Goal: Information Seeking & Learning: Learn about a topic

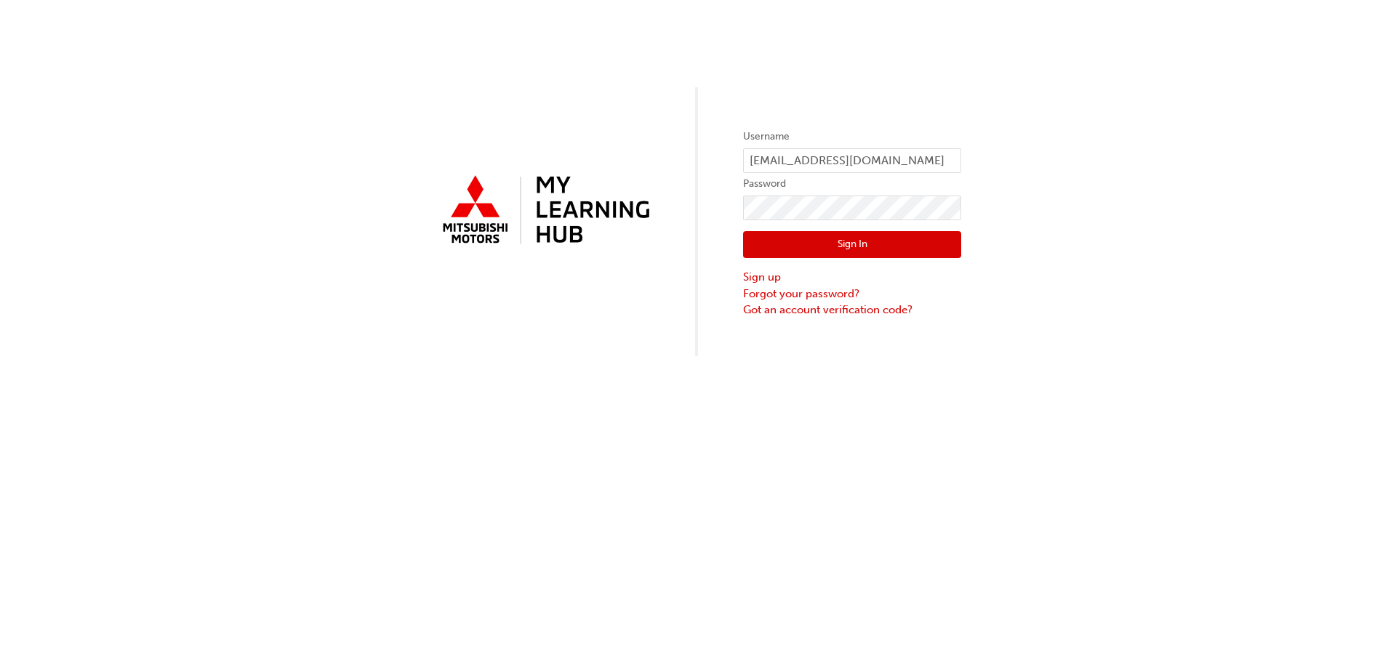
click at [805, 147] on form "Username [EMAIL_ADDRESS][DOMAIN_NAME] Password Sign In Sign up Forgot your pass…" at bounding box center [852, 223] width 218 height 190
click at [805, 158] on input "[EMAIL_ADDRESS][DOMAIN_NAME]" at bounding box center [852, 160] width 218 height 25
type input "0005495434"
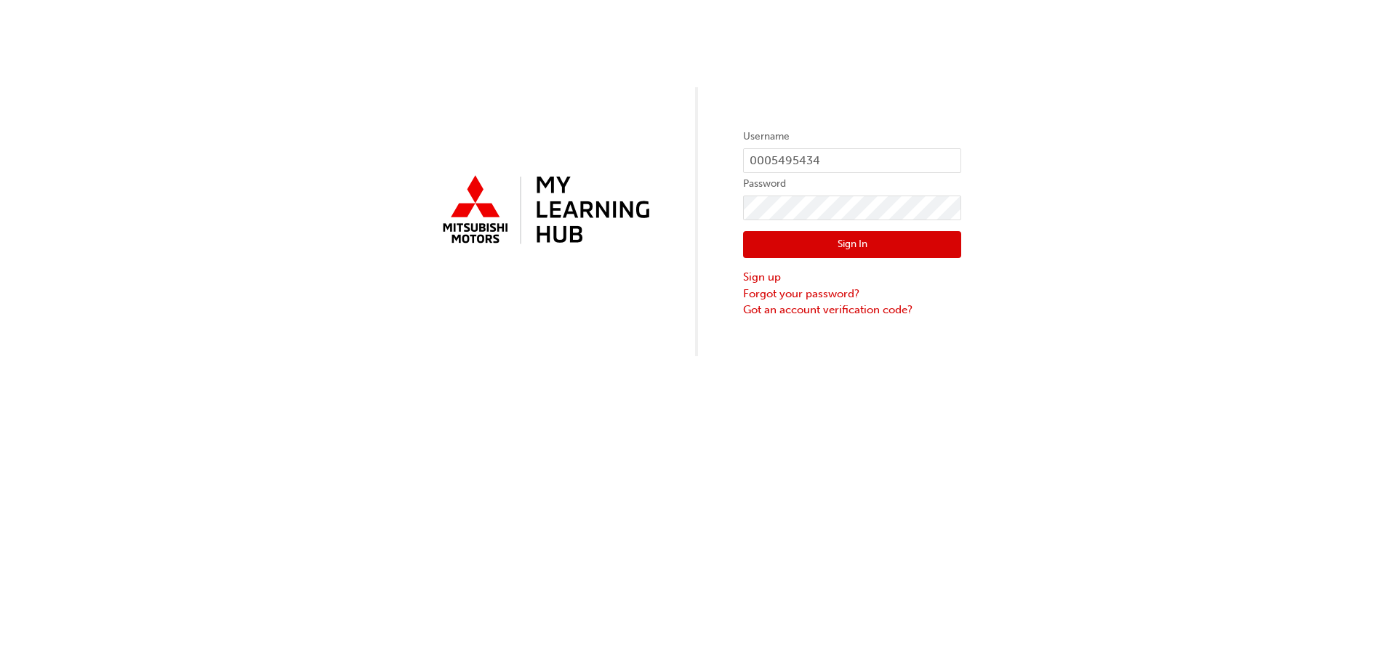
click at [829, 188] on label "Password" at bounding box center [852, 183] width 218 height 17
click button "Sign In" at bounding box center [852, 245] width 218 height 28
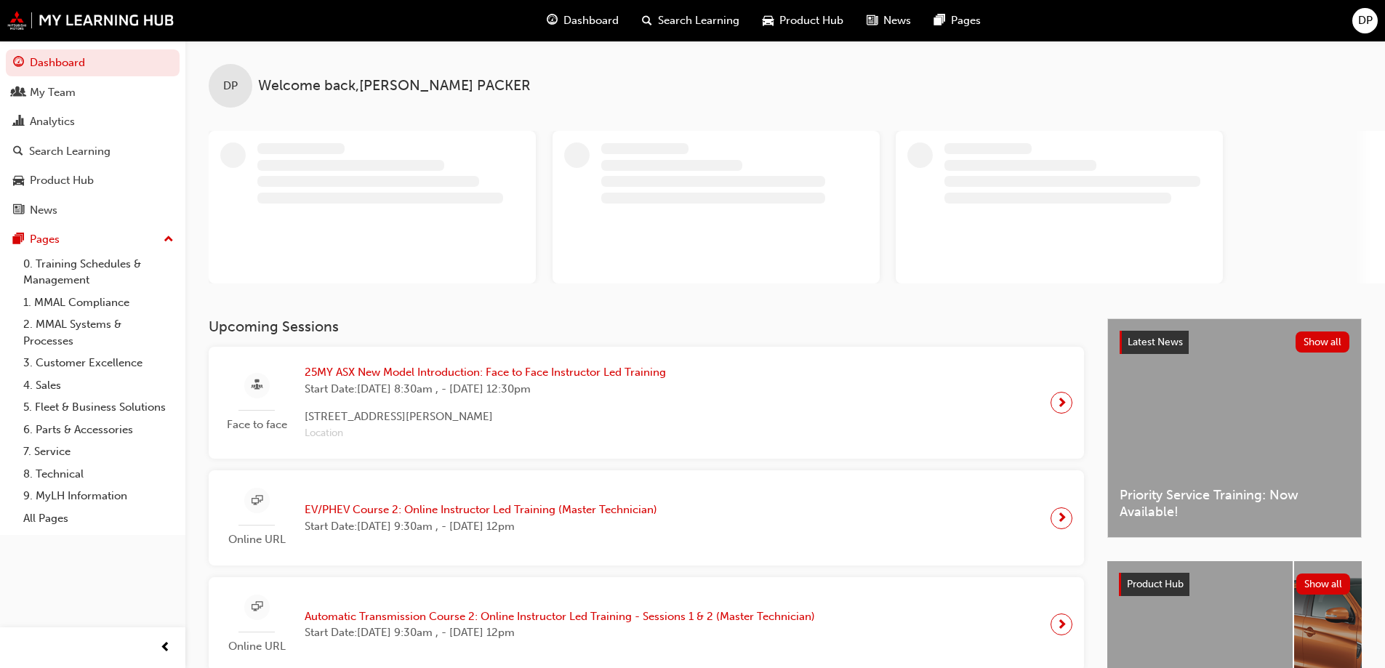
click at [573, 379] on span "25MY ASX New Model Introduction: Face to Face Instructor Led Training" at bounding box center [485, 372] width 361 height 17
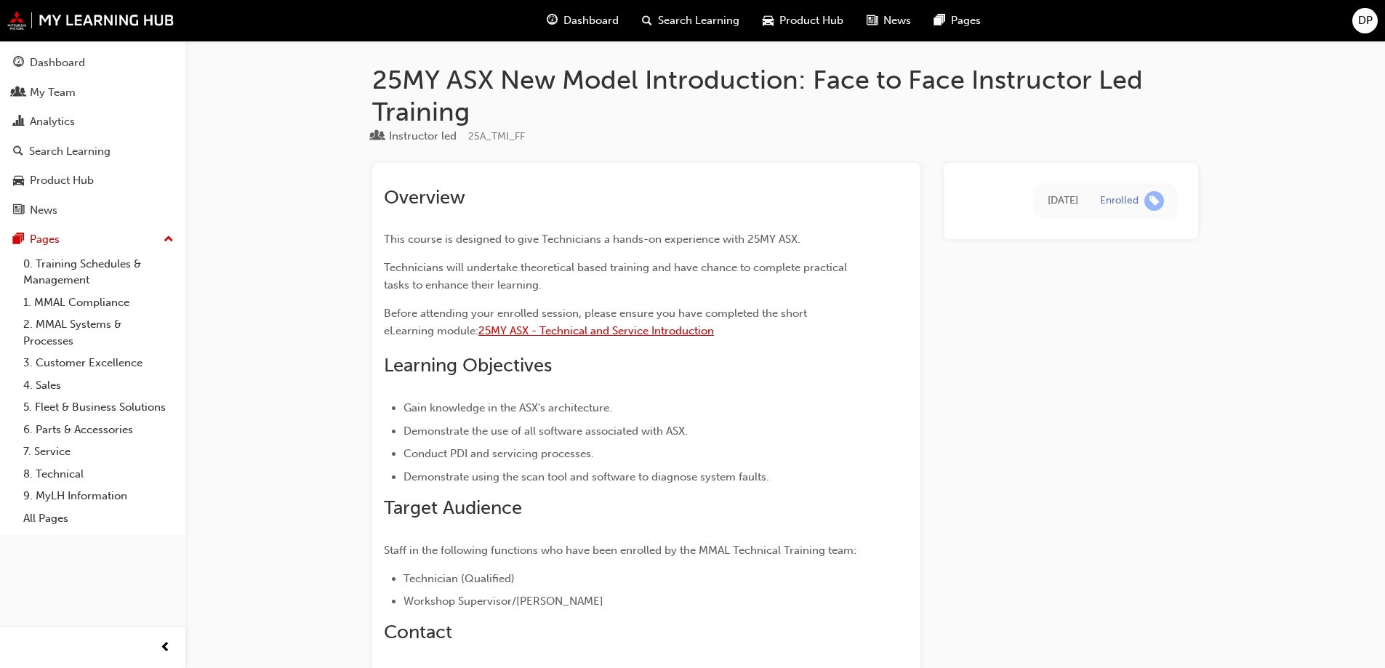
click at [615, 334] on span "25MY ASX - Technical and Service Introduction" at bounding box center [596, 330] width 236 height 13
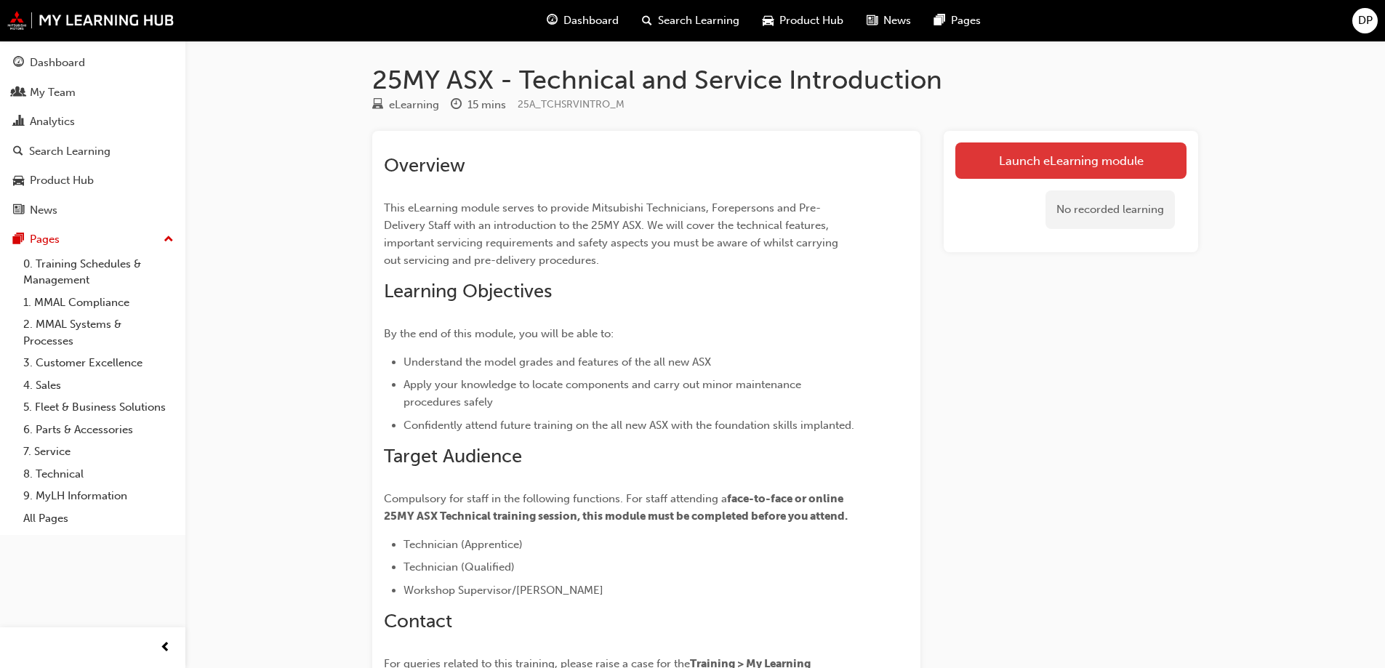
click at [1072, 167] on link "Launch eLearning module" at bounding box center [1070, 160] width 231 height 36
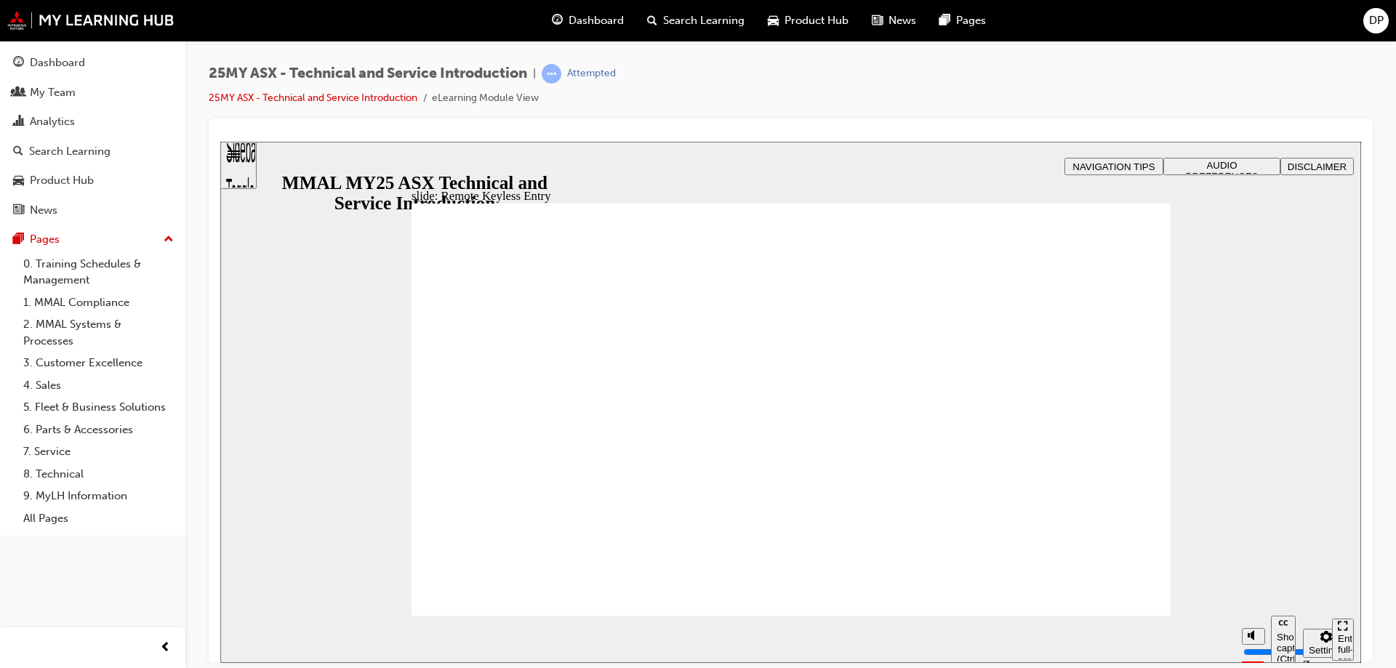
type input "21"
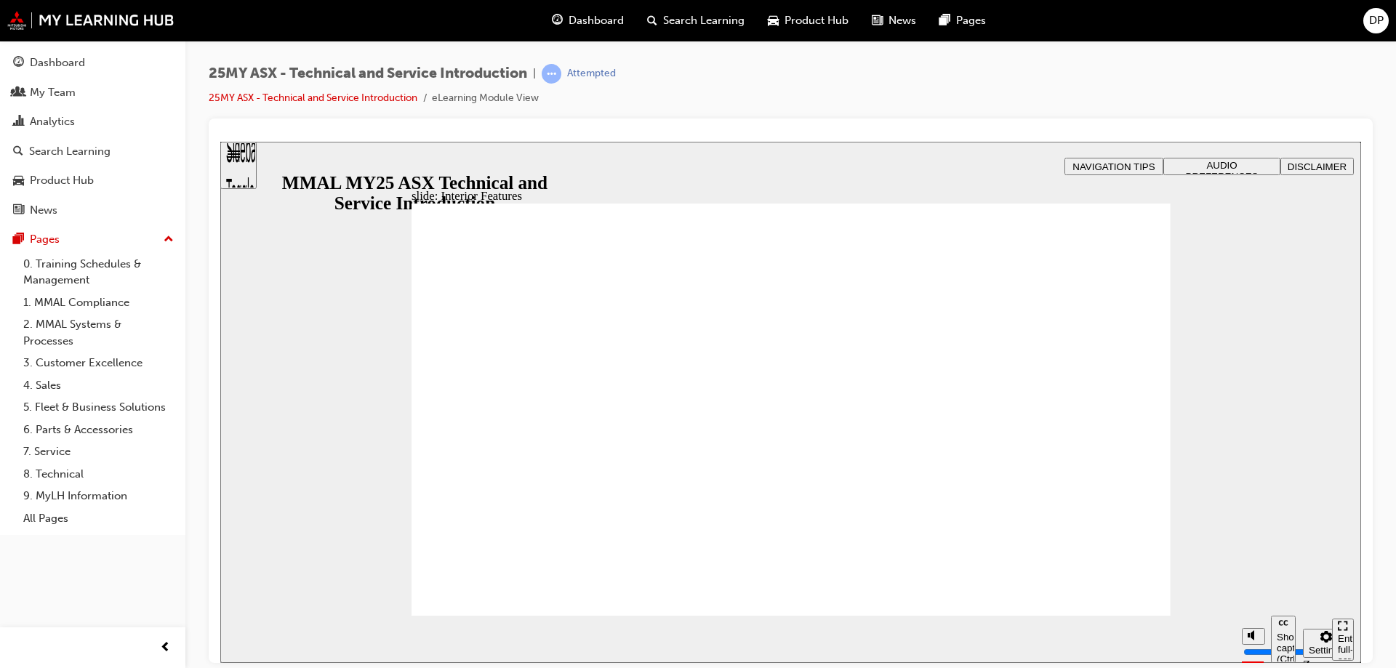
type input "17"
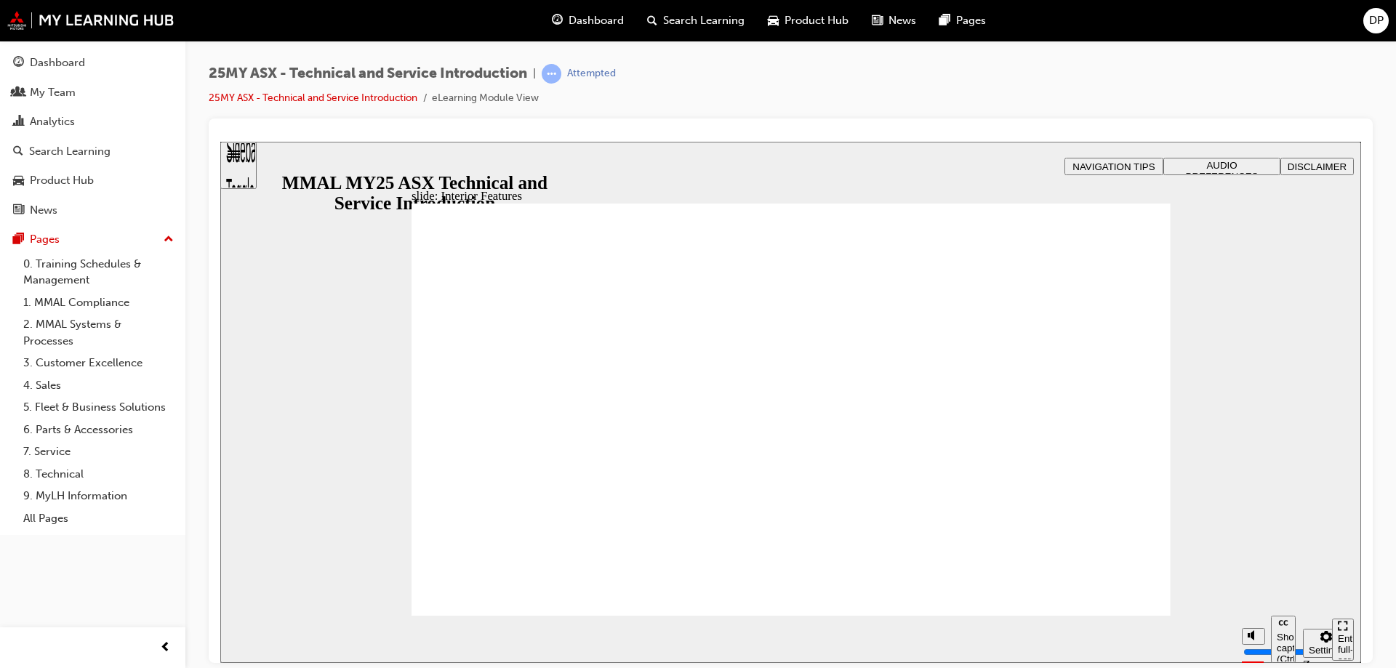
click at [1127, 615] on section "Play (Ctrl+Alt+P) Replay (Ctrl+Alt+R) Show captions (Ctrl+Alt+C) Playback speed…" at bounding box center [790, 638] width 1141 height 47
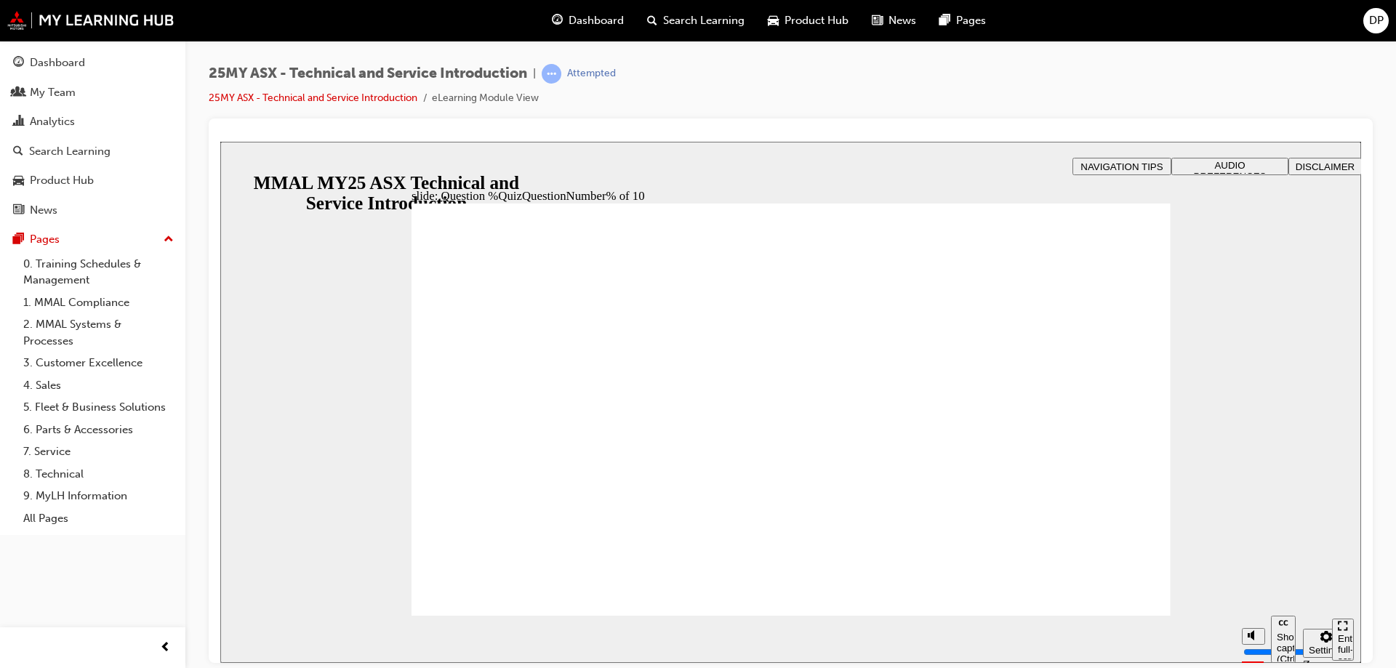
radio input "true"
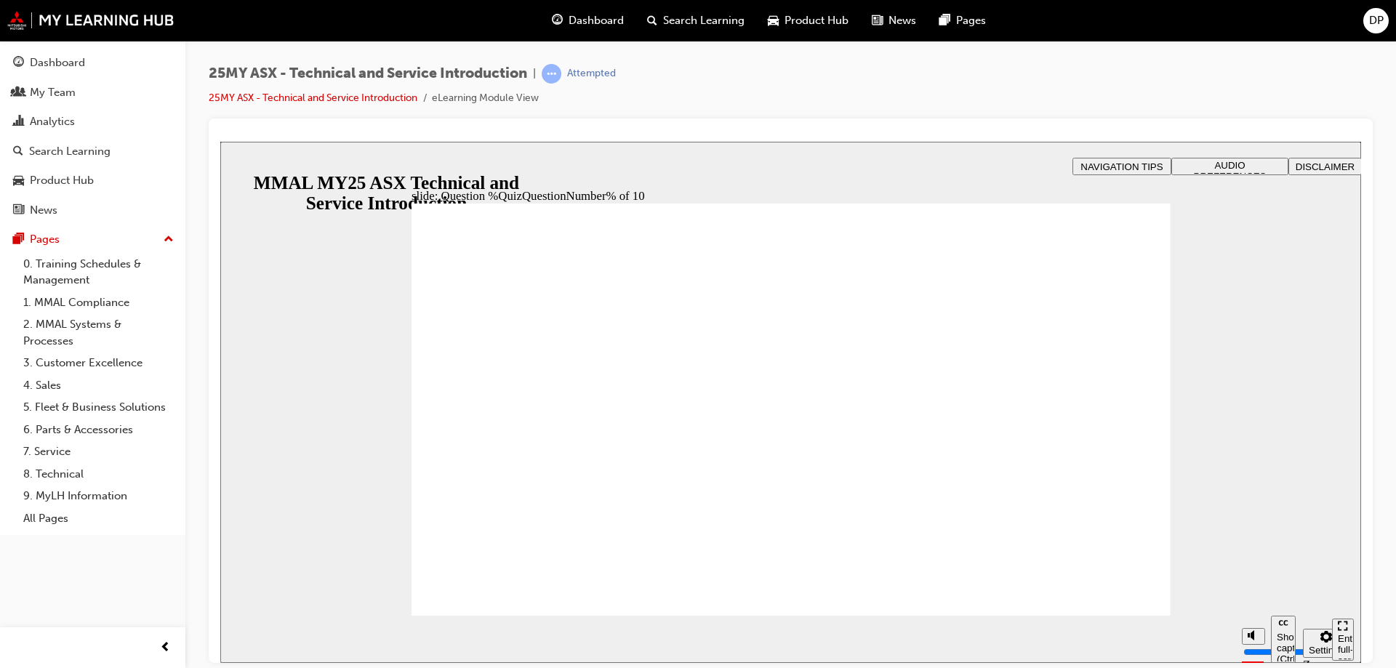
radio input "true"
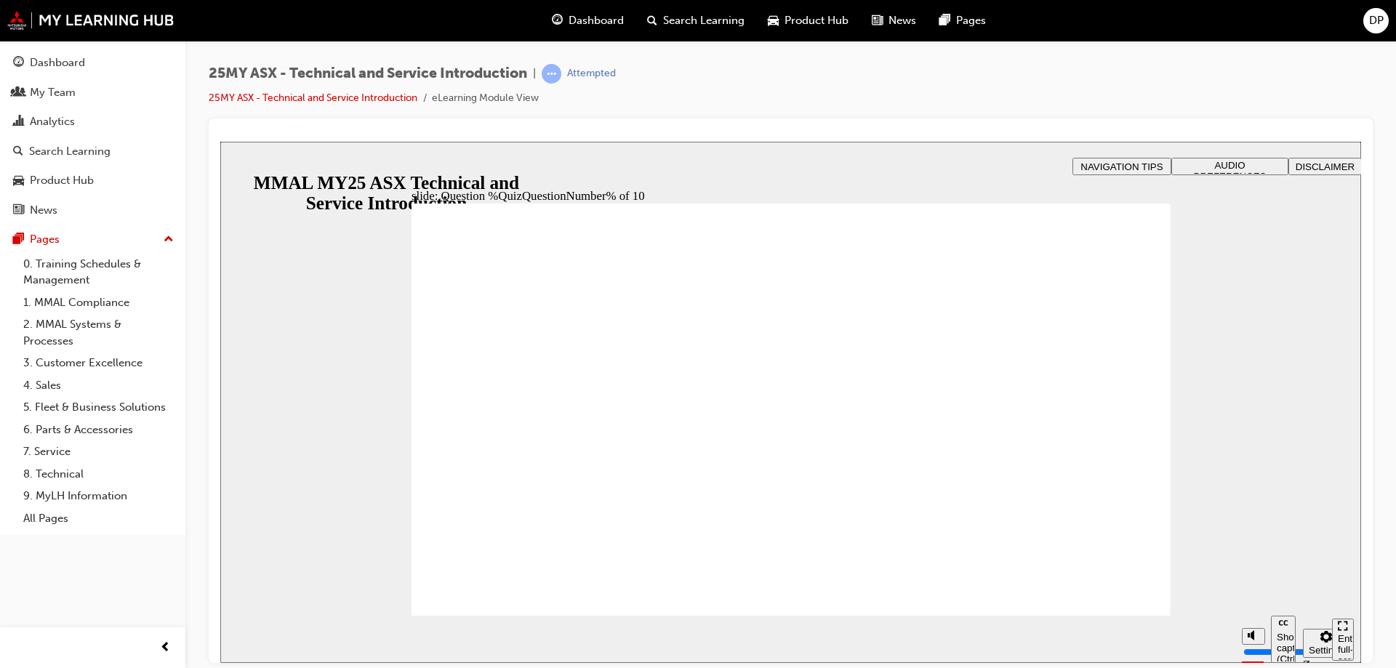
radio input "true"
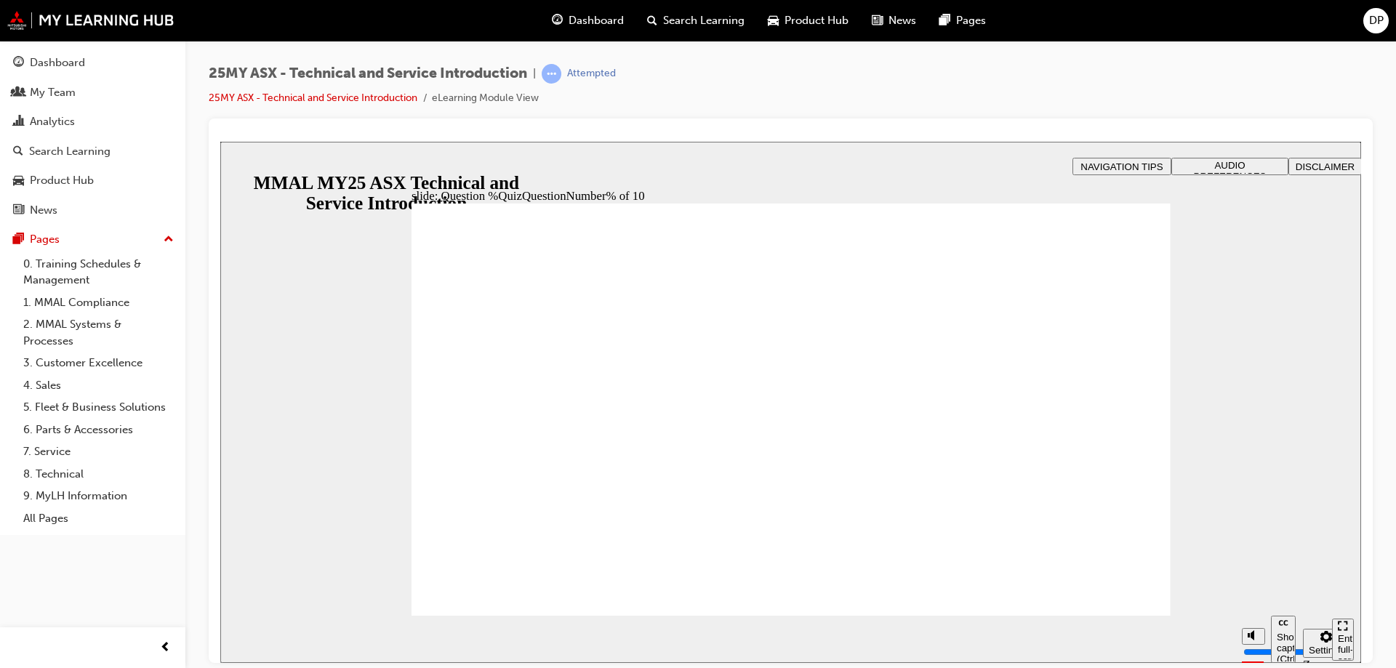
radio input "true"
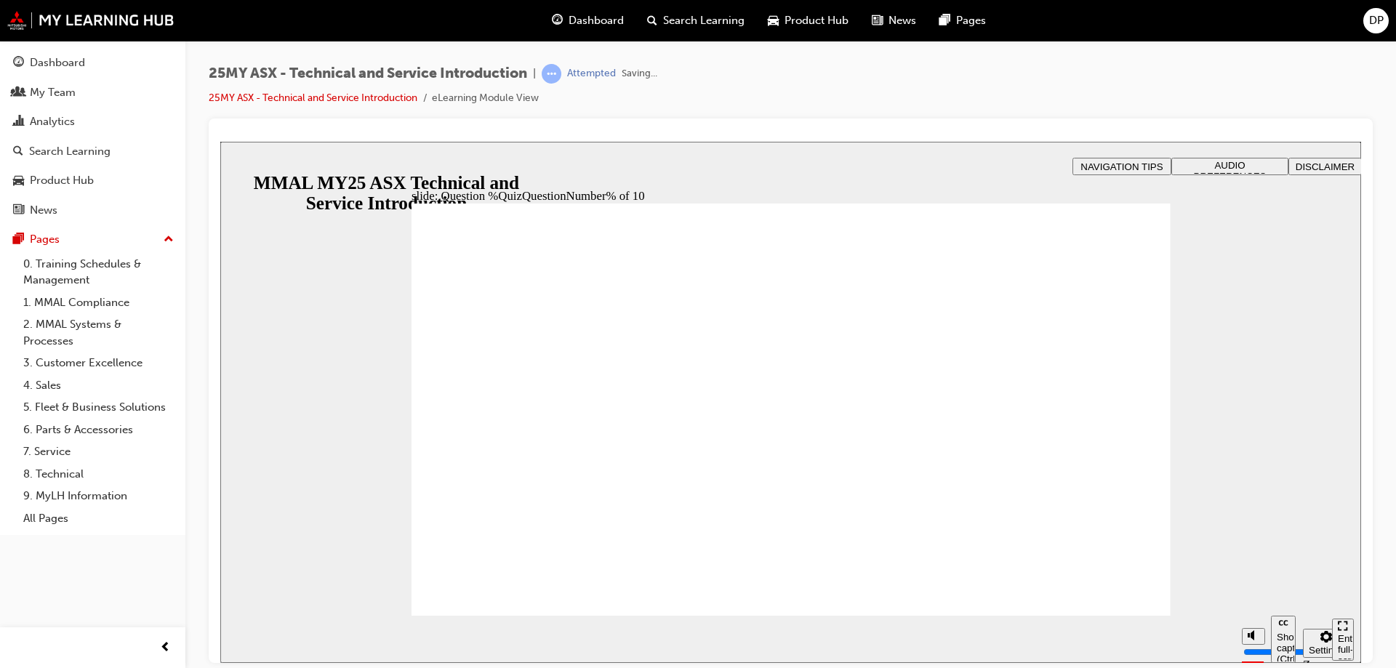
radio input "true"
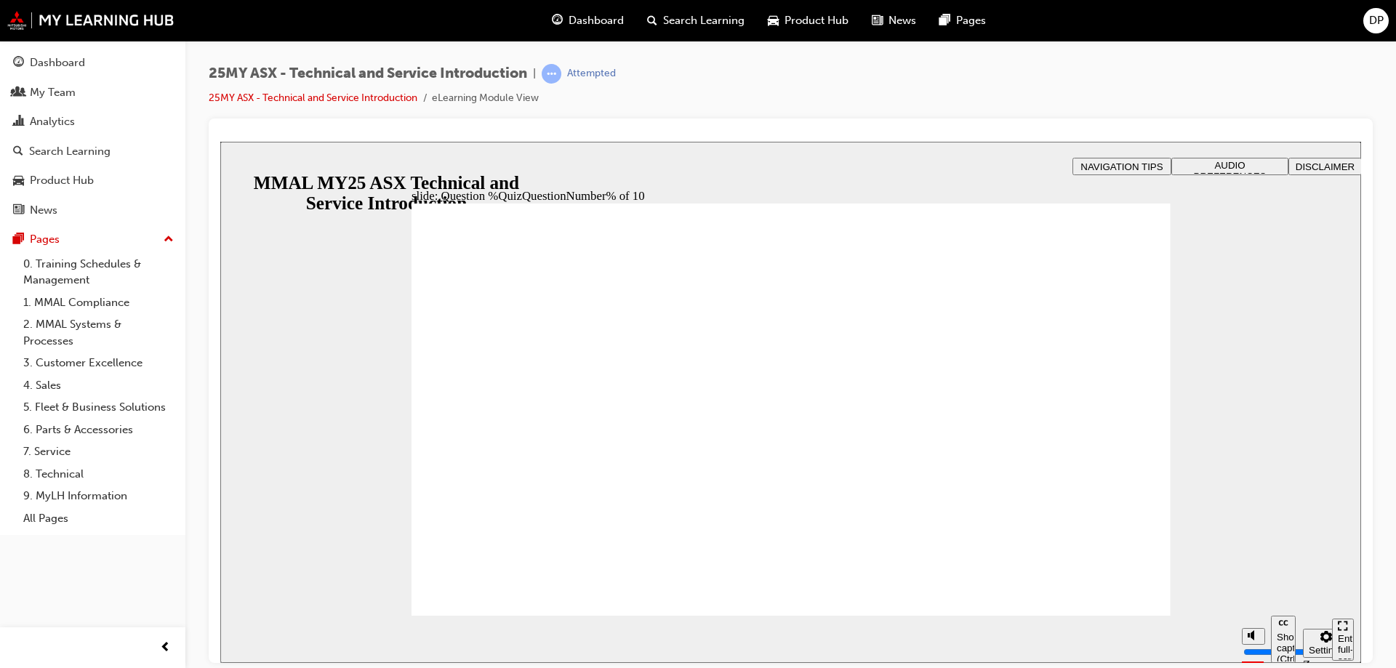
radio input "true"
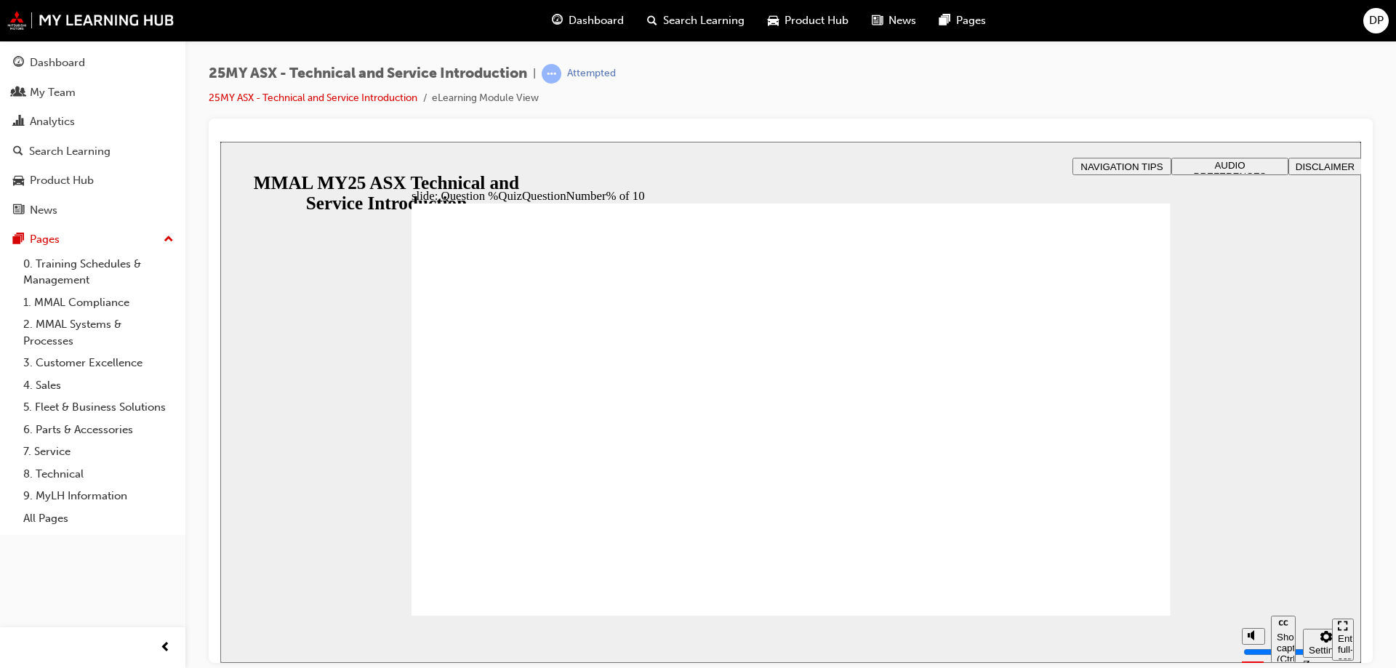
radio input "true"
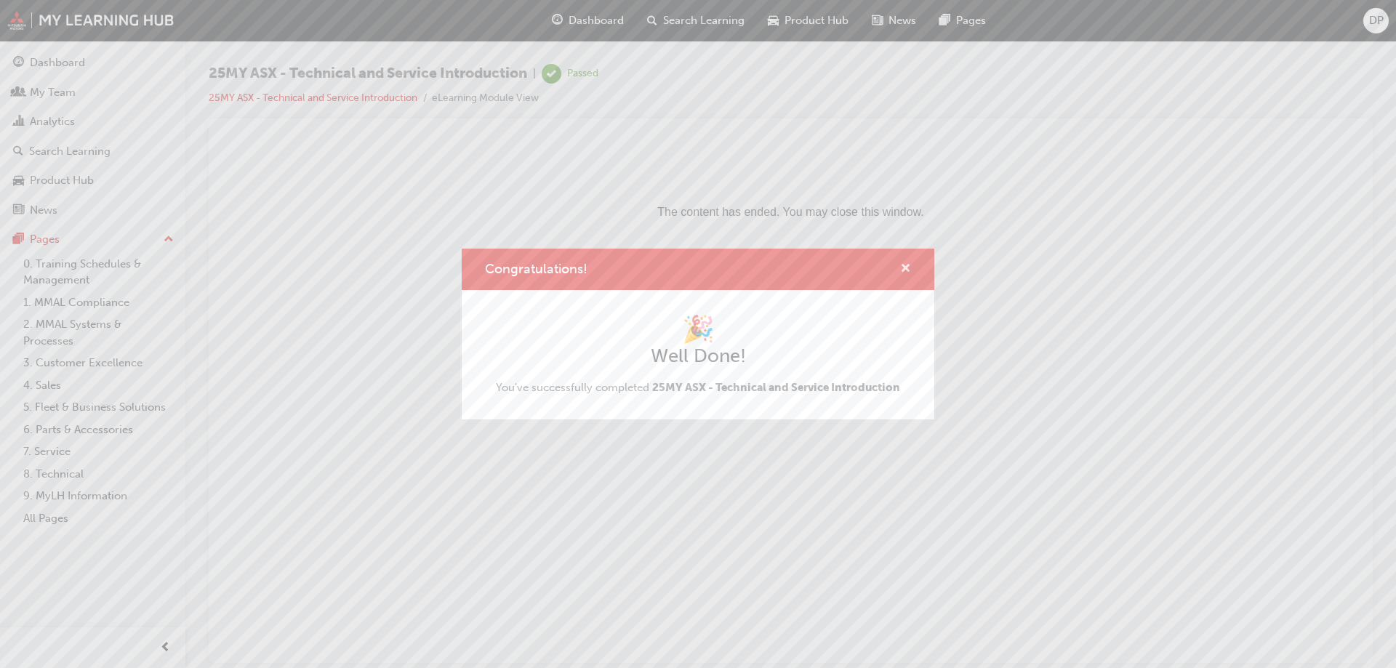
click at [906, 270] on span "cross-icon" at bounding box center [905, 269] width 11 height 13
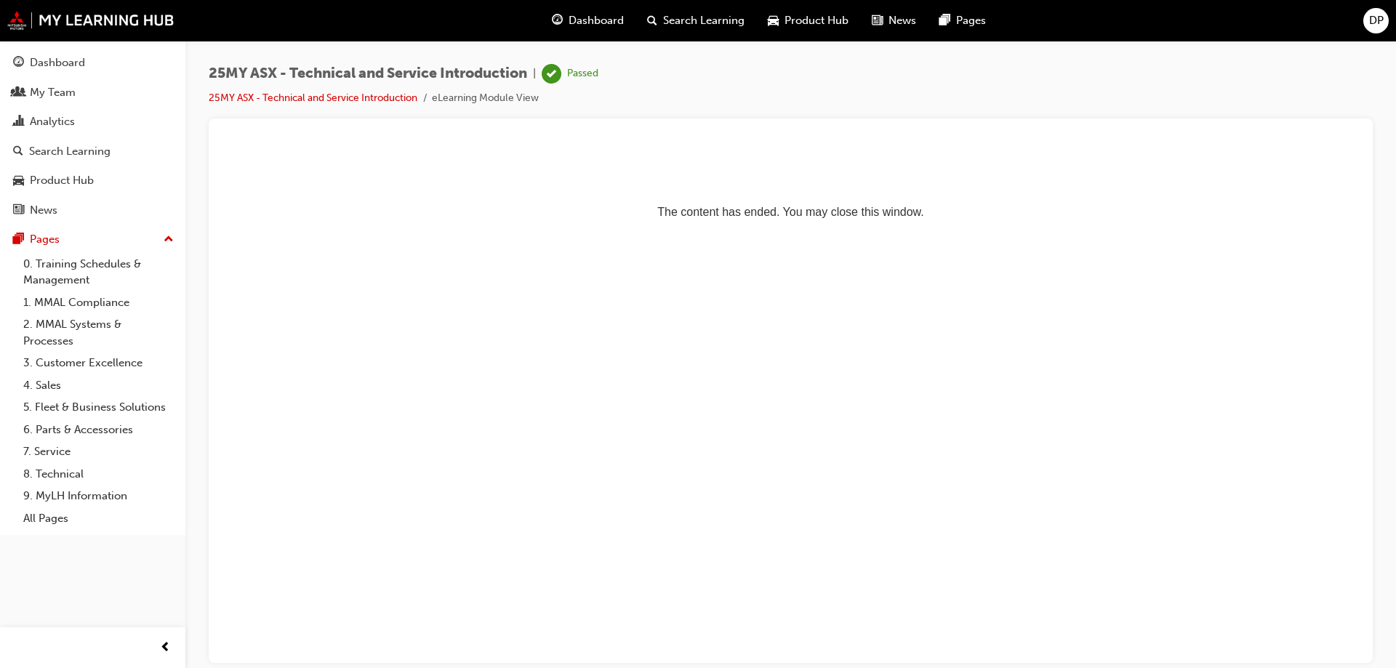
click at [368, 105] on li "25MY ASX - Technical and Service Introduction" at bounding box center [320, 98] width 223 height 17
click at [368, 93] on link "25MY ASX - Technical and Service Introduction" at bounding box center [313, 98] width 209 height 12
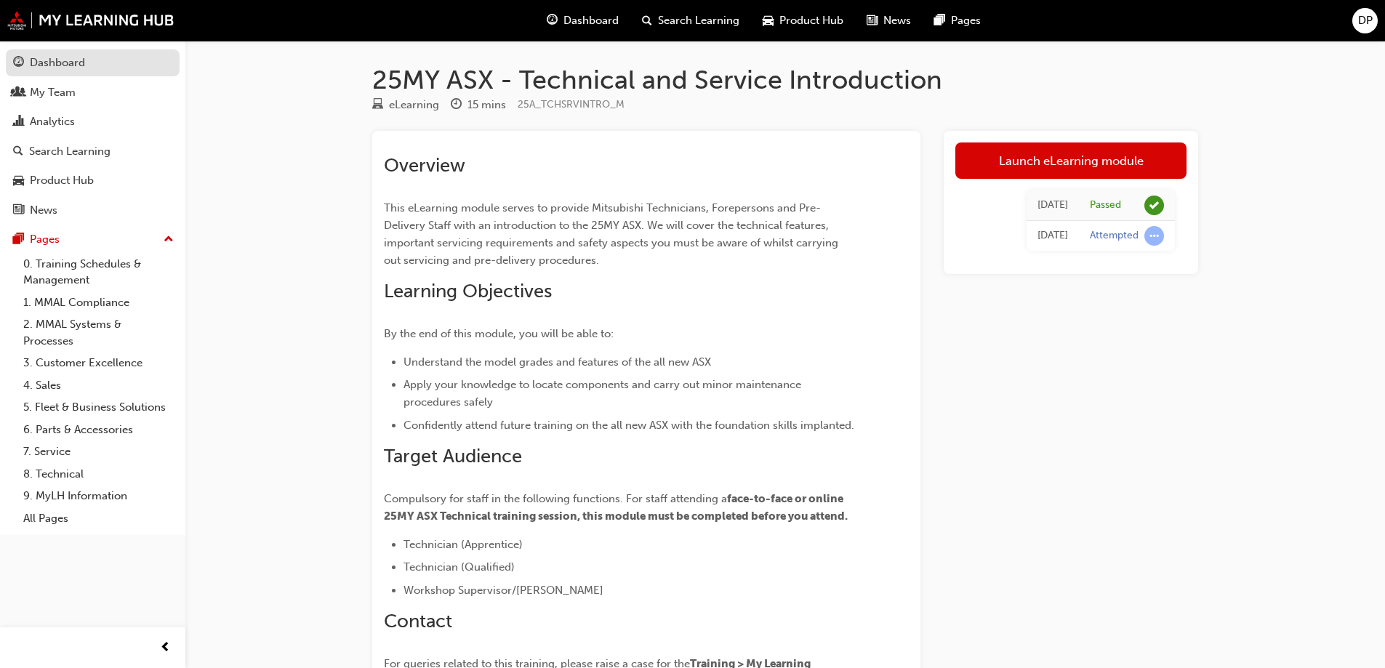
click at [65, 57] on div "Dashboard" at bounding box center [57, 63] width 55 height 17
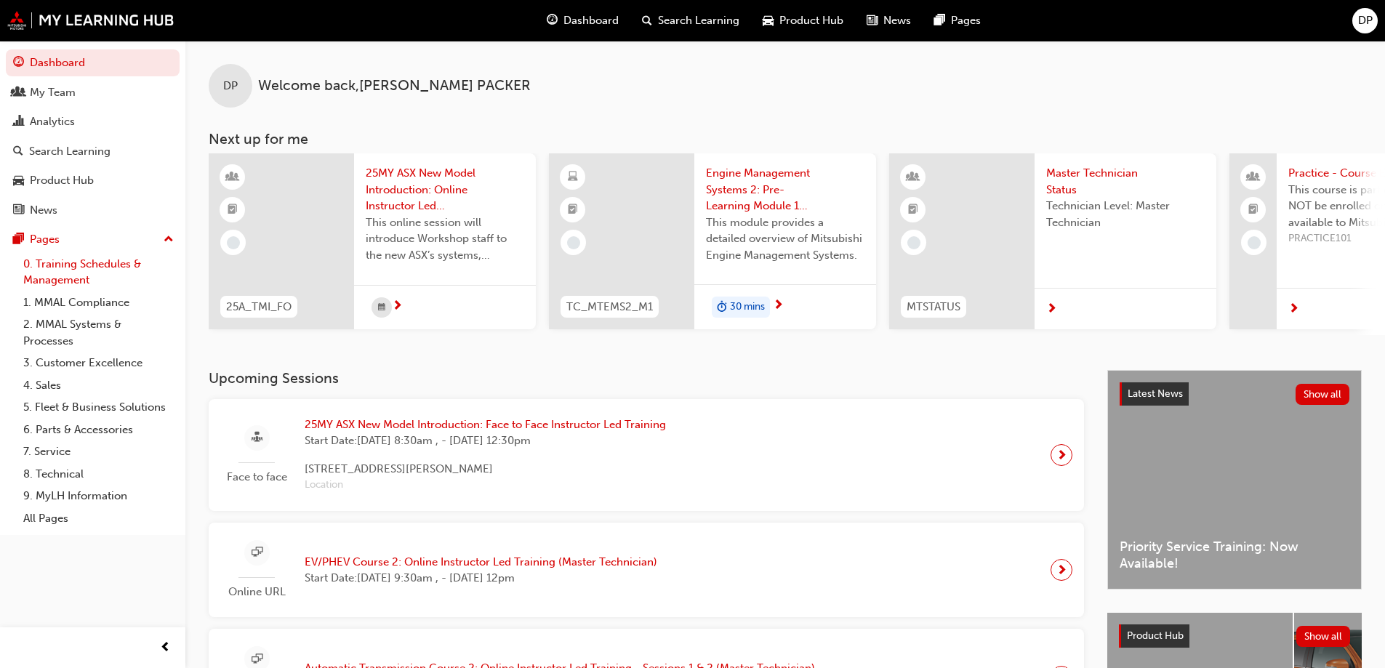
click at [73, 272] on link "0. Training Schedules & Management" at bounding box center [98, 272] width 162 height 39
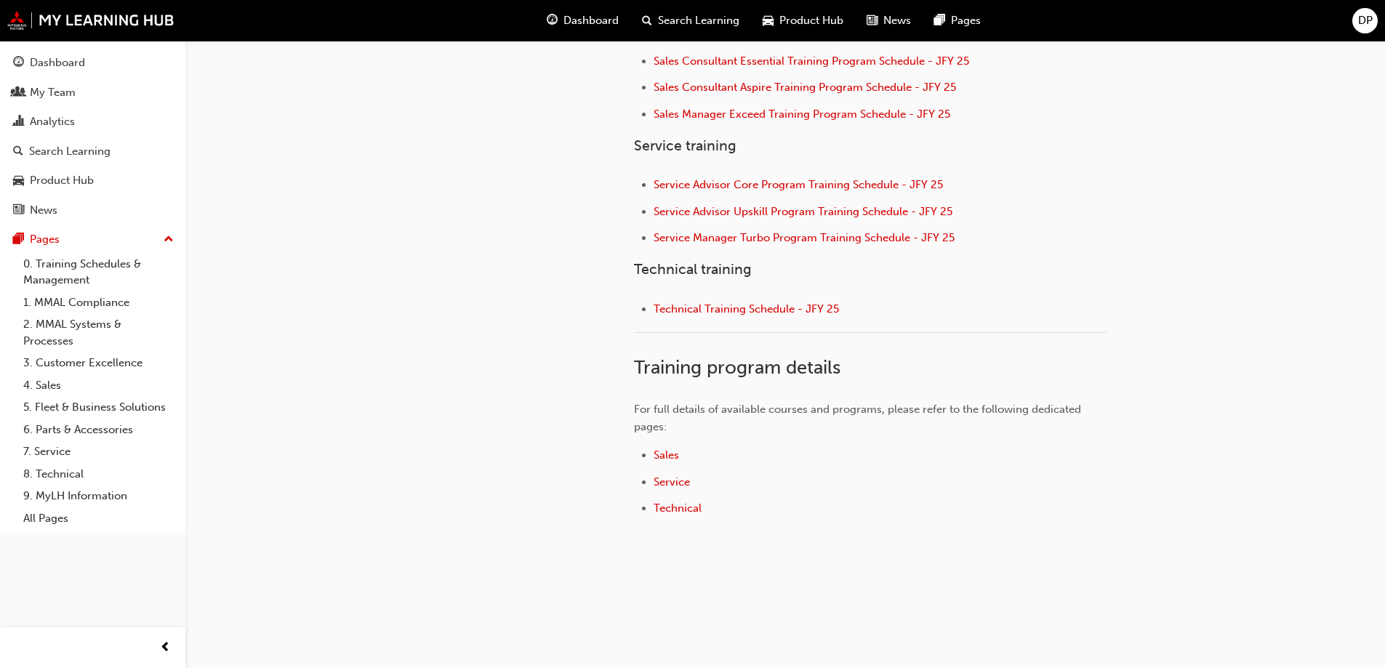
scroll to position [465, 0]
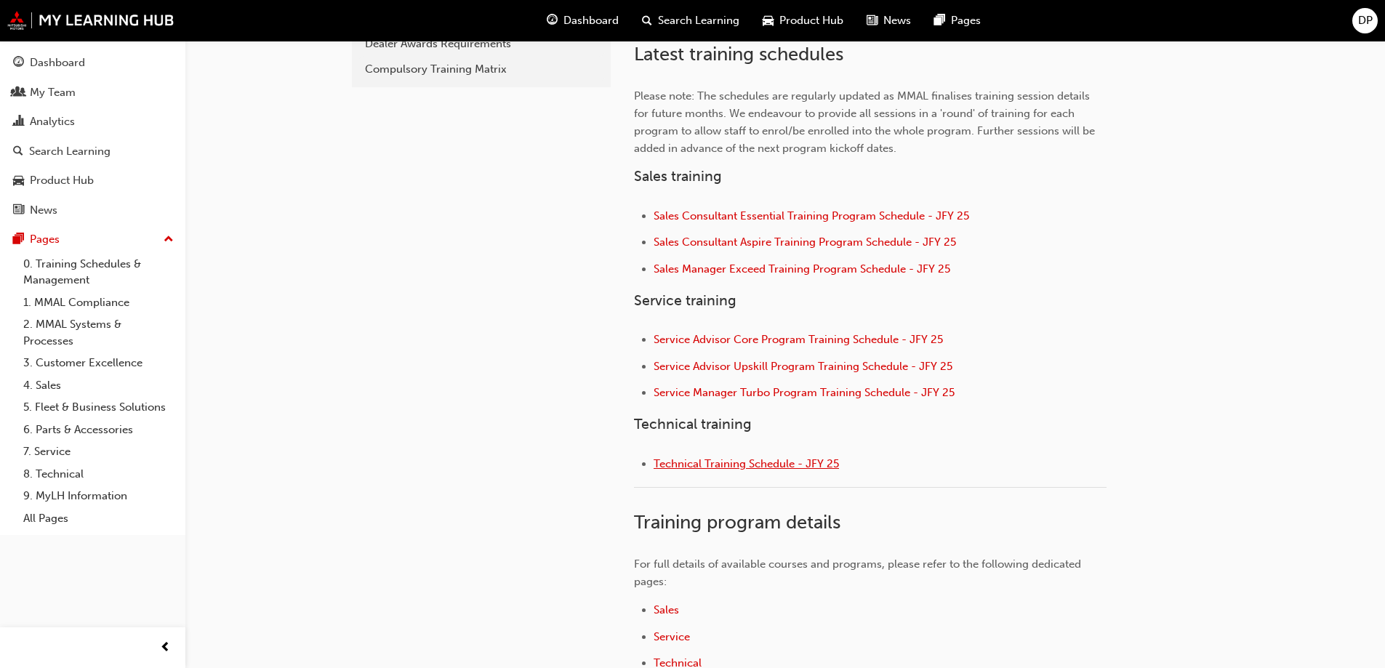
click at [725, 459] on span "Technical Training Schedule - JFY 25" at bounding box center [746, 463] width 185 height 13
